Goal: Task Accomplishment & Management: Use online tool/utility

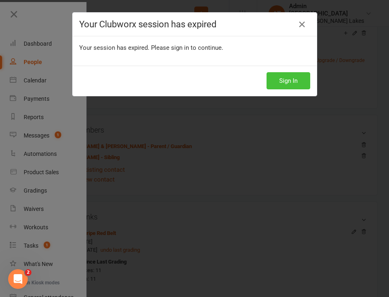
click at [289, 82] on button "Sign In" at bounding box center [289, 80] width 44 height 17
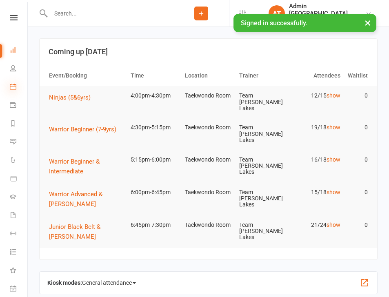
click at [12, 87] on icon at bounding box center [13, 86] width 7 height 7
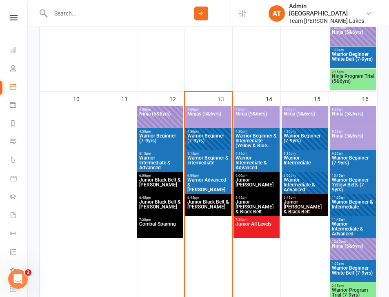
scroll to position [562, 0]
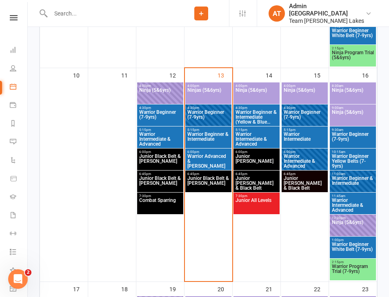
click at [164, 205] on span "Combat Sparring" at bounding box center [160, 205] width 43 height 15
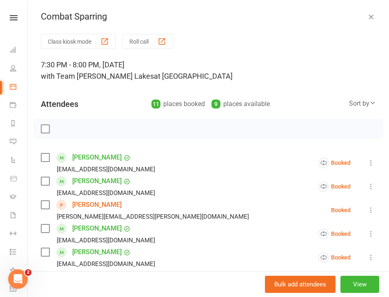
click at [139, 42] on button "Roll call" at bounding box center [148, 41] width 51 height 15
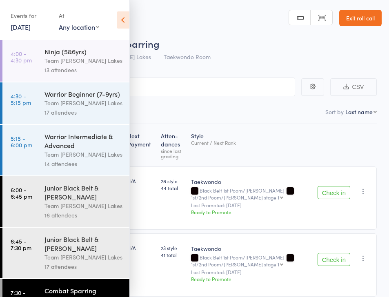
click at [125, 21] on icon at bounding box center [123, 19] width 13 height 17
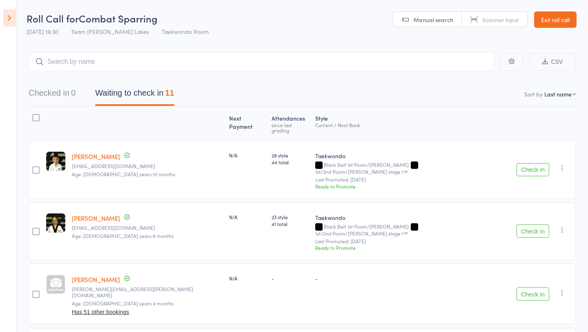
click at [389, 163] on button "Check in" at bounding box center [533, 169] width 33 height 13
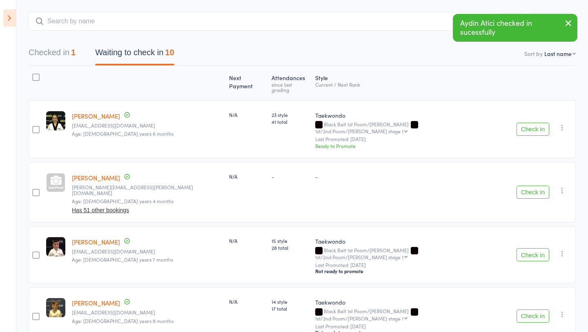
scroll to position [51, 0]
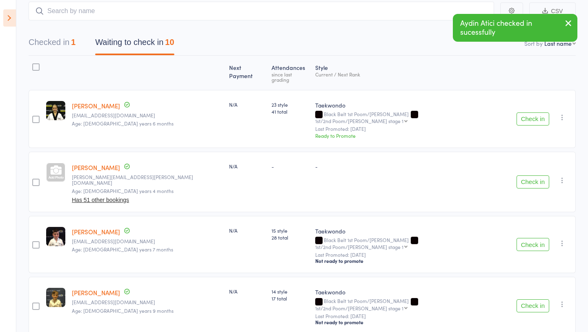
click at [389, 175] on button "Check in" at bounding box center [533, 181] width 33 height 13
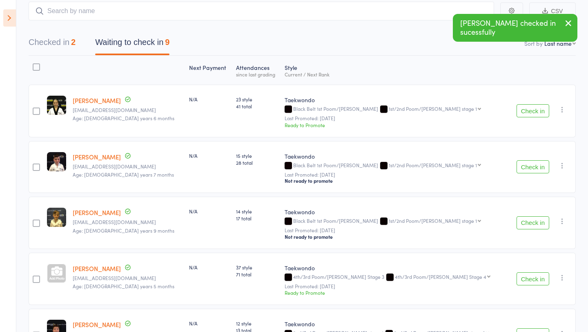
click at [389, 169] on button "Check in" at bounding box center [533, 166] width 33 height 13
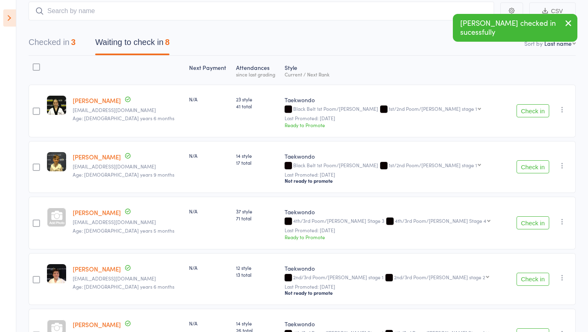
click at [389, 169] on button "Check in" at bounding box center [533, 166] width 33 height 13
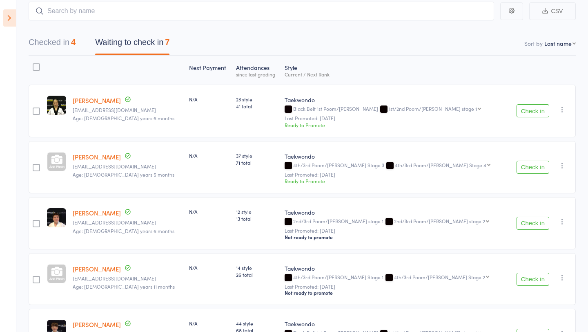
click at [389, 169] on button "Check in" at bounding box center [533, 167] width 33 height 13
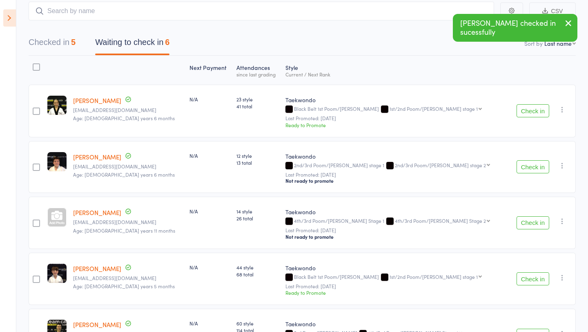
click at [389, 169] on button "Check in" at bounding box center [533, 166] width 33 height 13
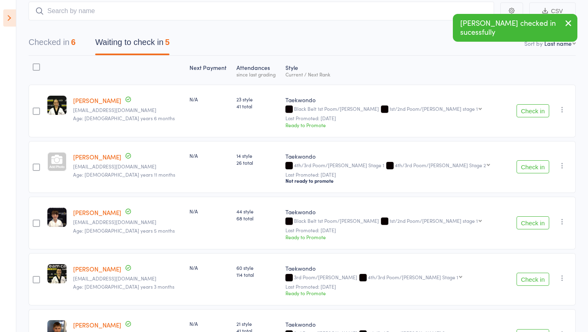
click at [389, 169] on button "Check in" at bounding box center [533, 166] width 33 height 13
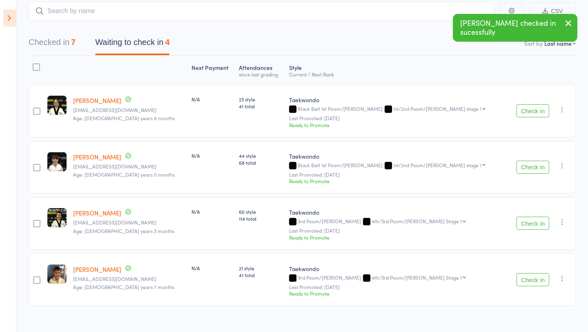
click at [389, 169] on button "Check in" at bounding box center [533, 167] width 33 height 13
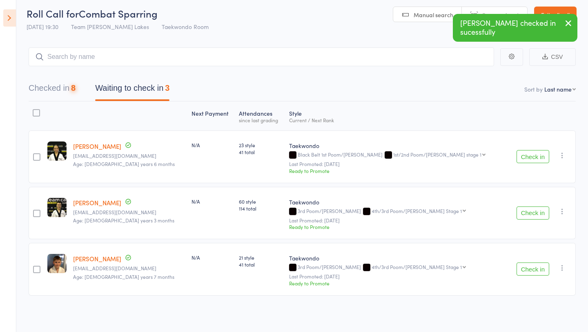
scroll to position [4, 0]
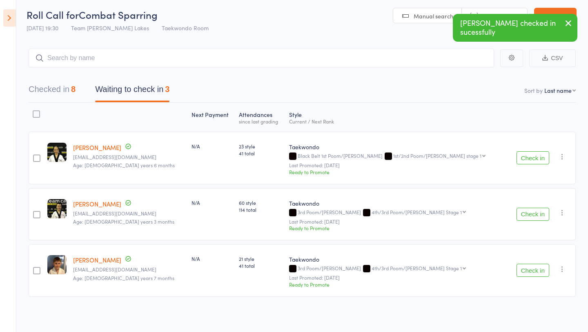
click at [389, 214] on button "Check in" at bounding box center [533, 213] width 33 height 13
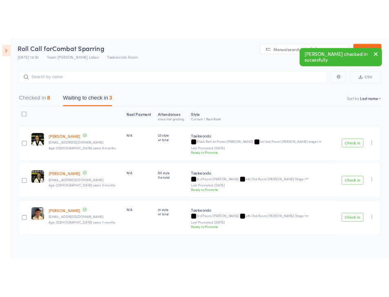
scroll to position [0, 0]
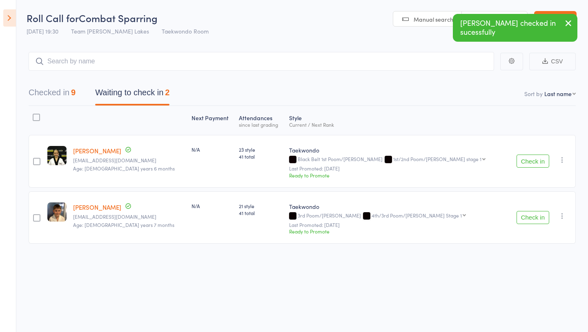
click at [389, 218] on button "Check in" at bounding box center [533, 217] width 33 height 13
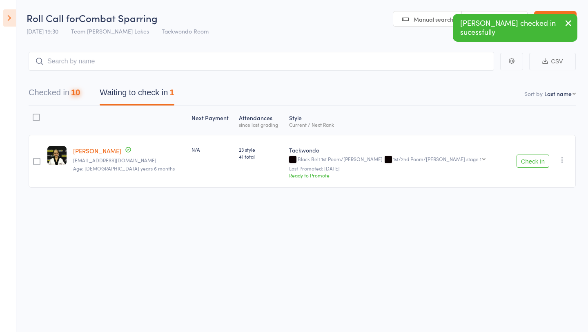
click at [389, 159] on icon "button" at bounding box center [562, 160] width 8 height 8
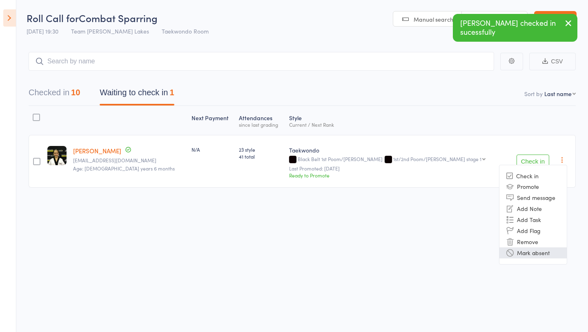
click at [389, 254] on li "Mark absent" at bounding box center [533, 252] width 67 height 11
